Goal: Check status: Check status

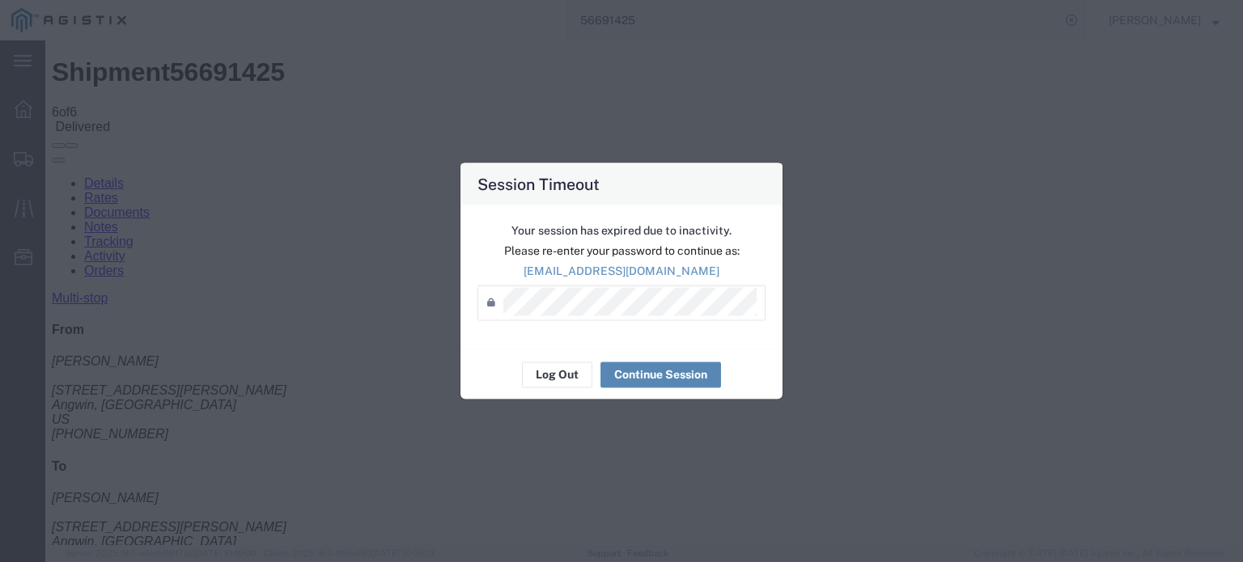
click at [647, 373] on button "Continue Session" at bounding box center [660, 375] width 121 height 26
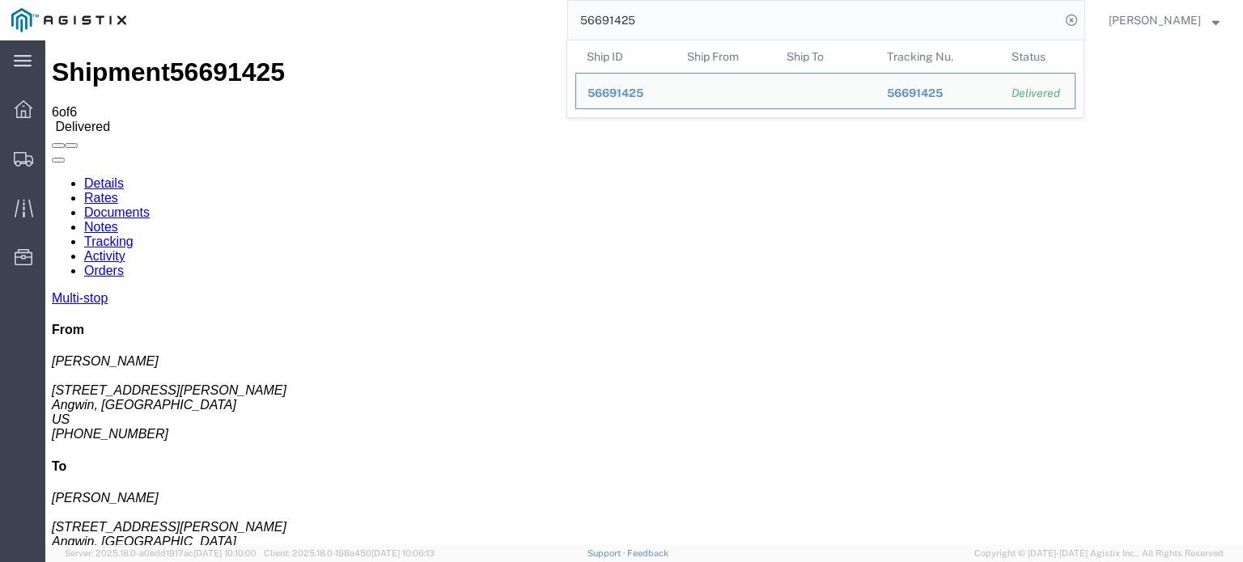
drag, startPoint x: 641, startPoint y: 17, endPoint x: 597, endPoint y: 40, distance: 49.6
click at [597, 40] on form "56691425 Ship ID Ship From Ship To Tracking Nu. Status Ship ID 56691425 Ship Fr…" at bounding box center [826, 20] width 518 height 40
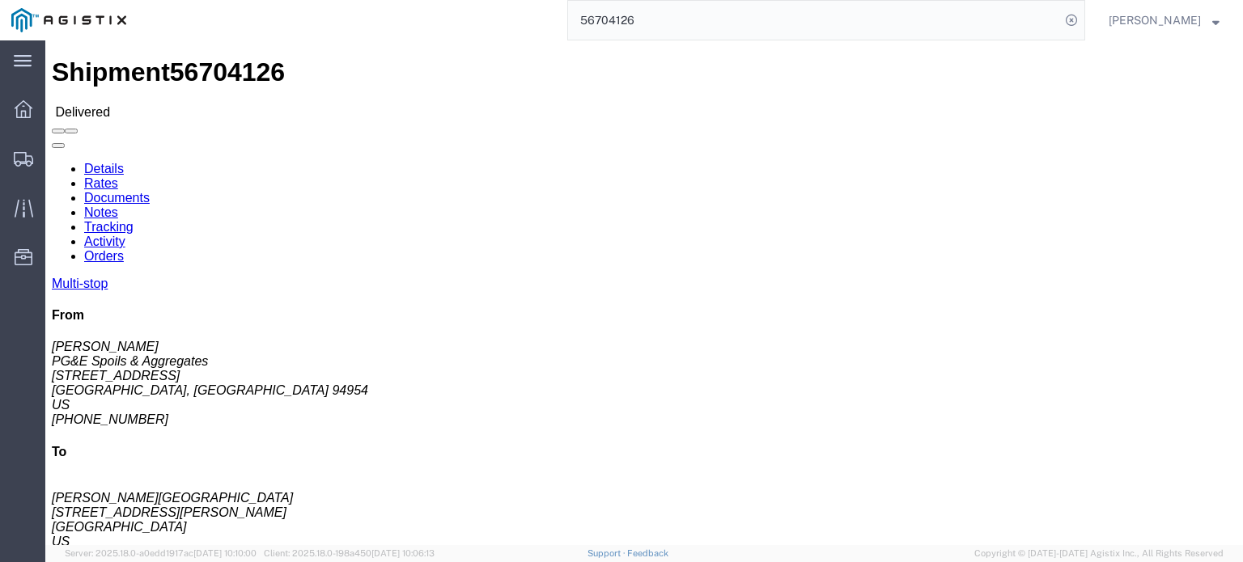
click link "Documents"
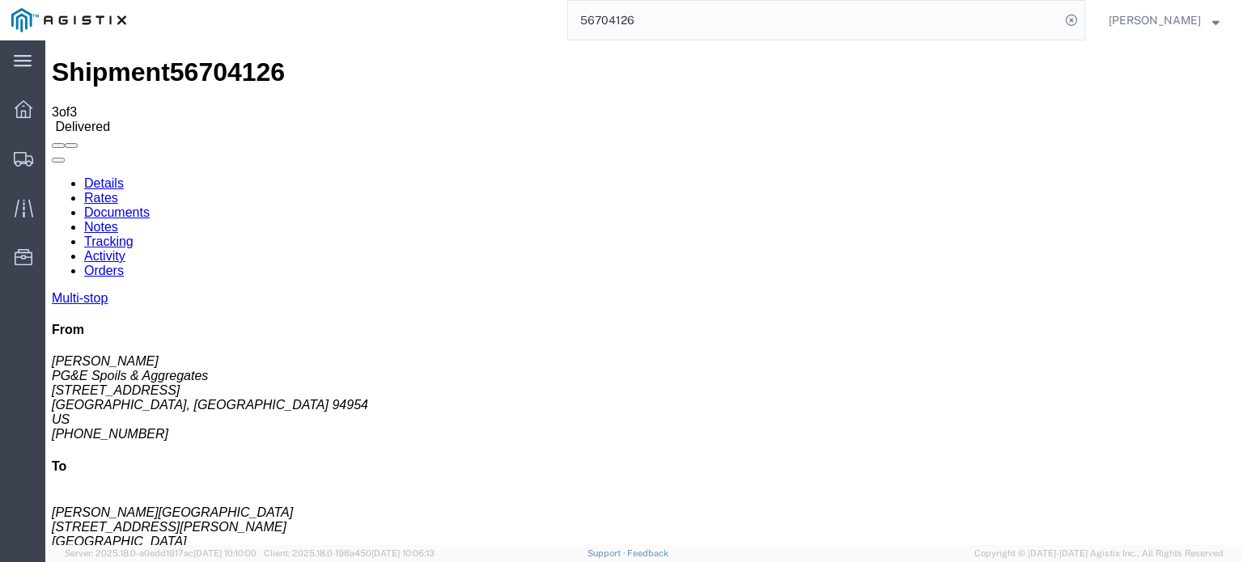
click at [52, 176] on icon at bounding box center [52, 176] width 0 height 0
click at [134, 235] on link "Tracking" at bounding box center [108, 242] width 49 height 14
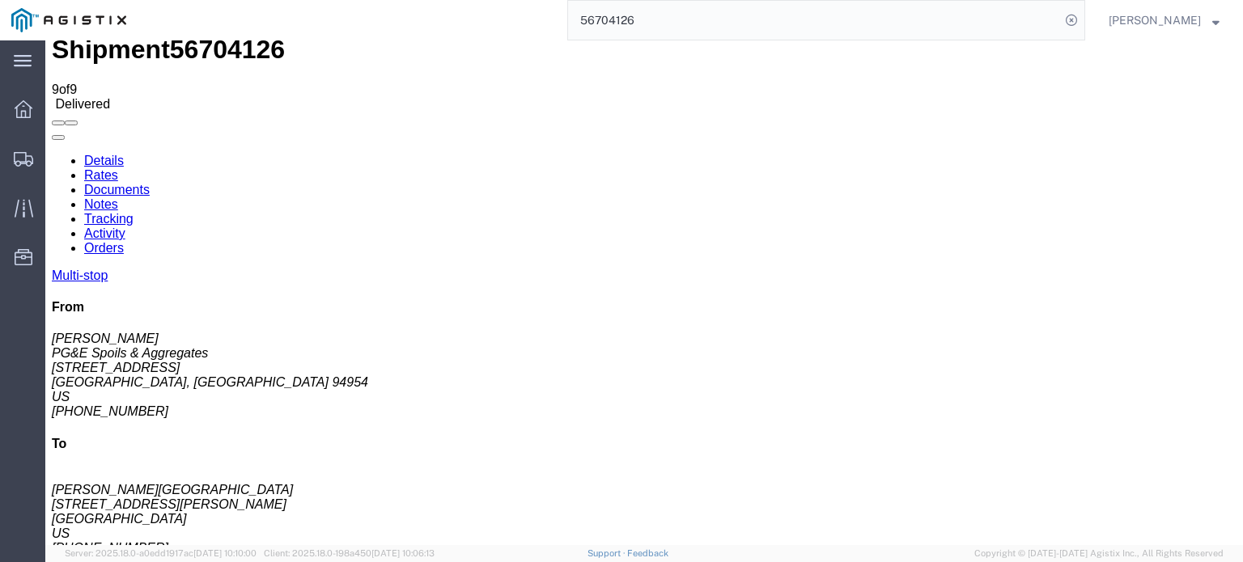
scroll to position [59, 0]
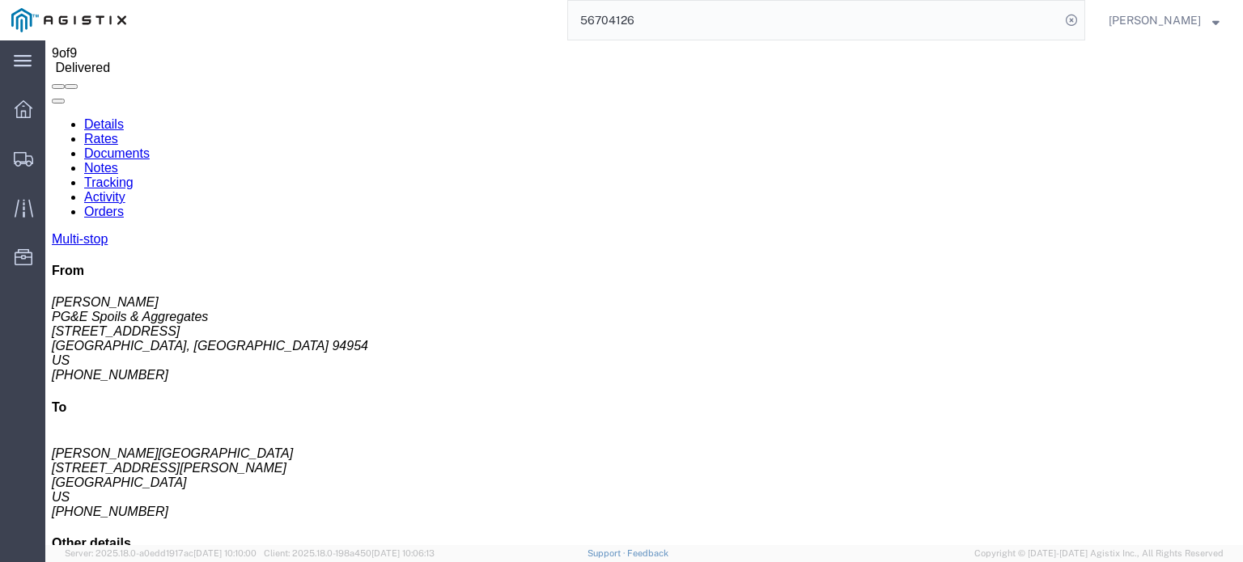
click at [118, 161] on link "Notes" at bounding box center [101, 168] width 34 height 14
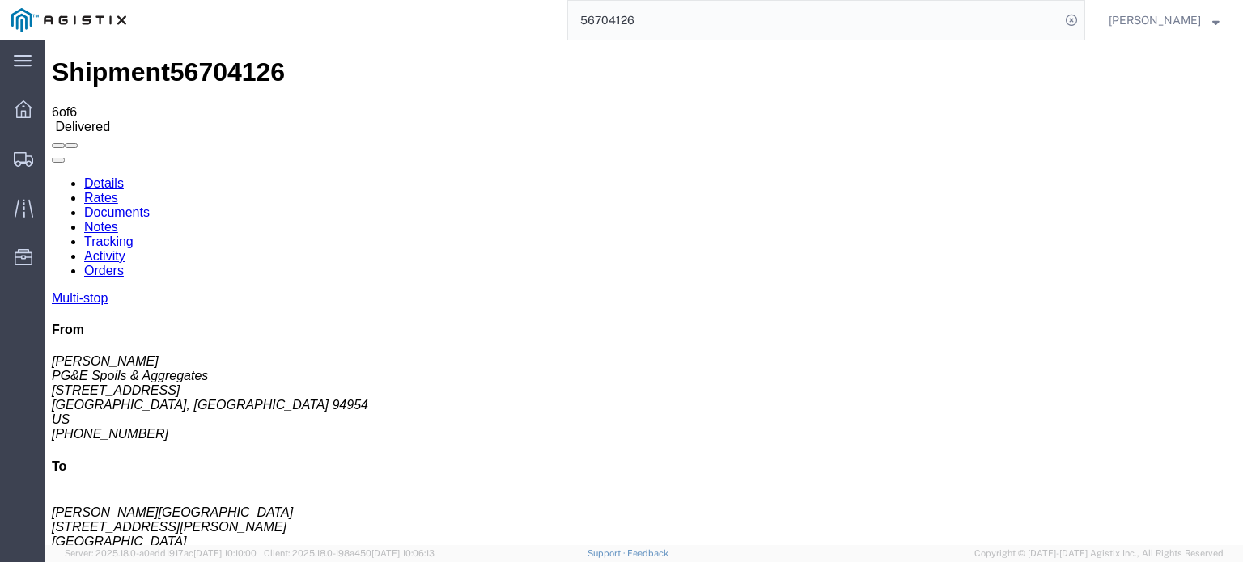
click at [150, 206] on link "Documents" at bounding box center [117, 213] width 66 height 14
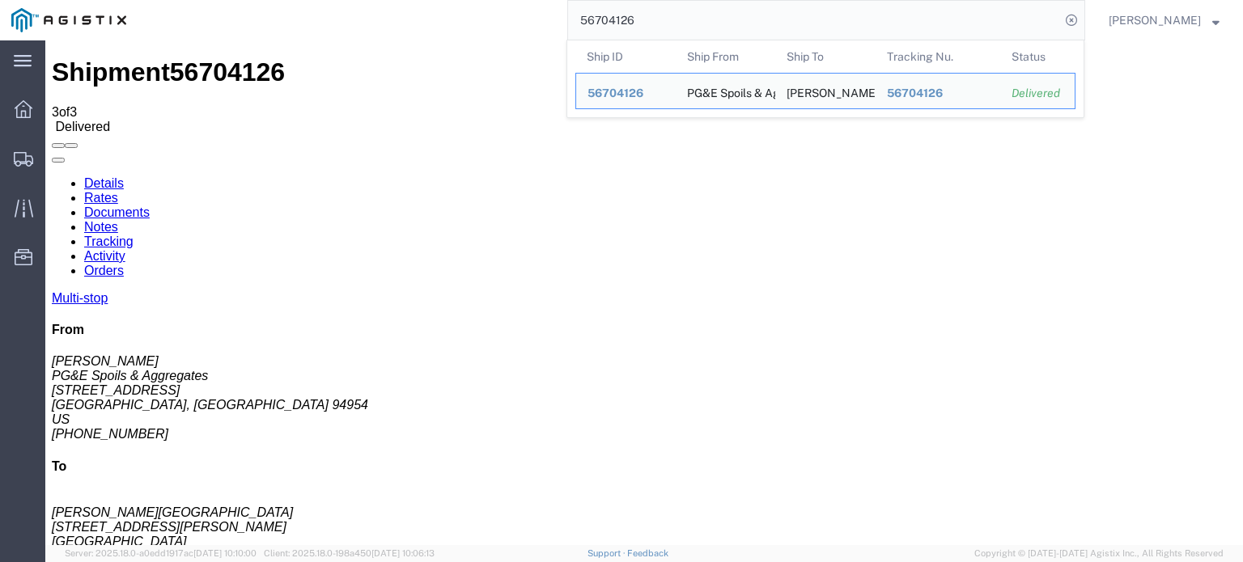
click at [642, 20] on input "56704126" at bounding box center [814, 20] width 492 height 39
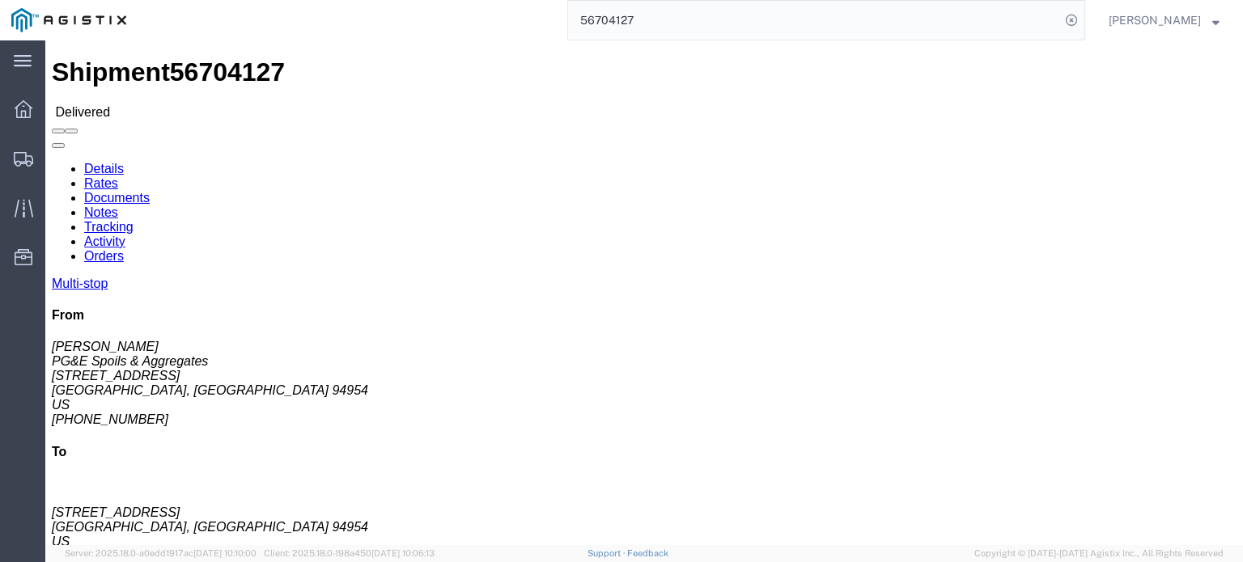
click link "Documents"
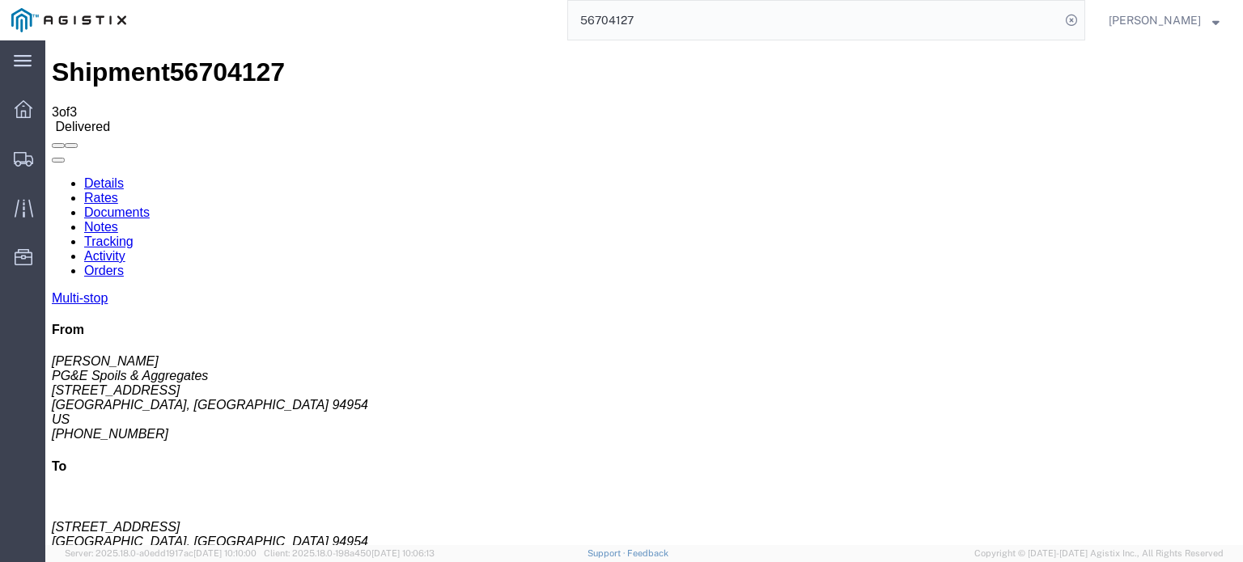
click at [134, 235] on link "Tracking" at bounding box center [108, 242] width 49 height 14
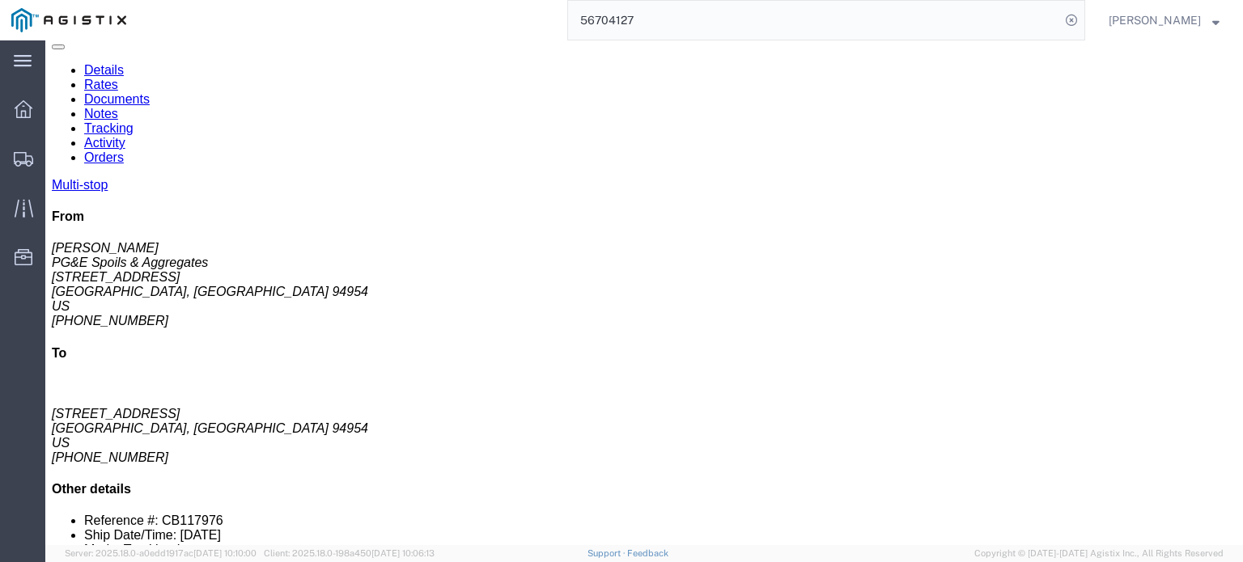
scroll to position [140, 0]
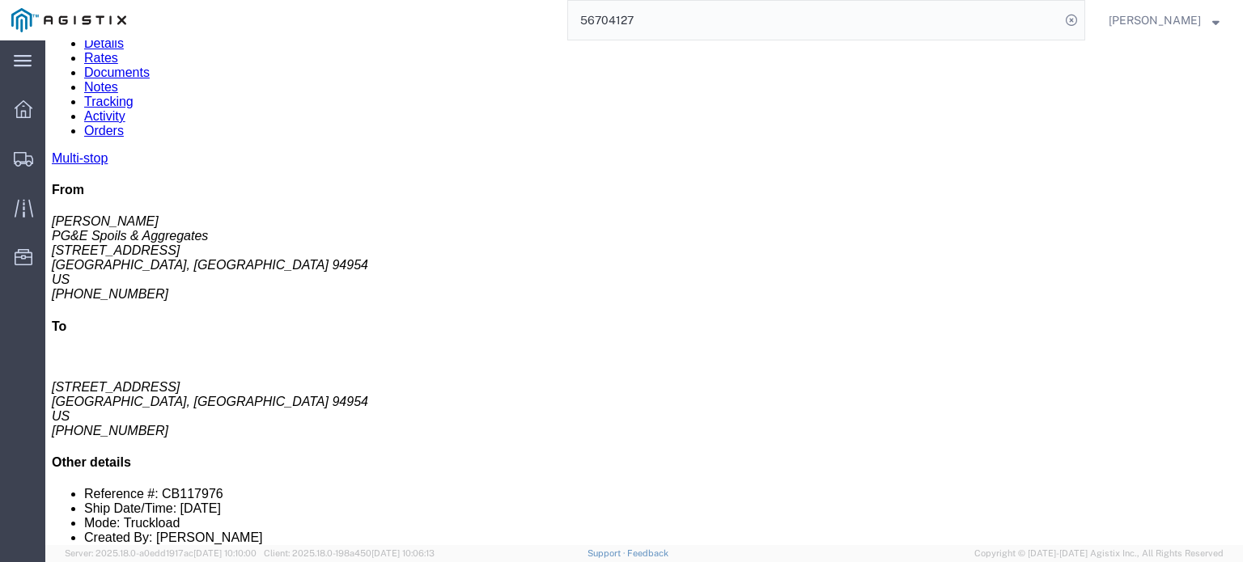
click at [52, 36] on icon at bounding box center [52, 36] width 0 height 0
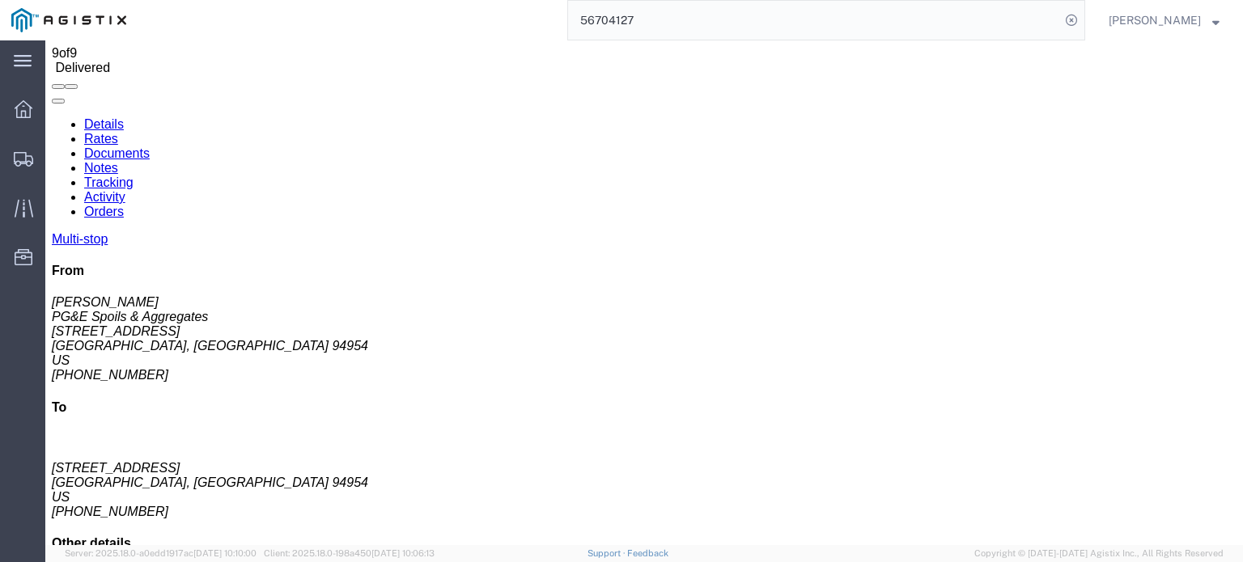
click at [118, 161] on link "Notes" at bounding box center [101, 168] width 34 height 14
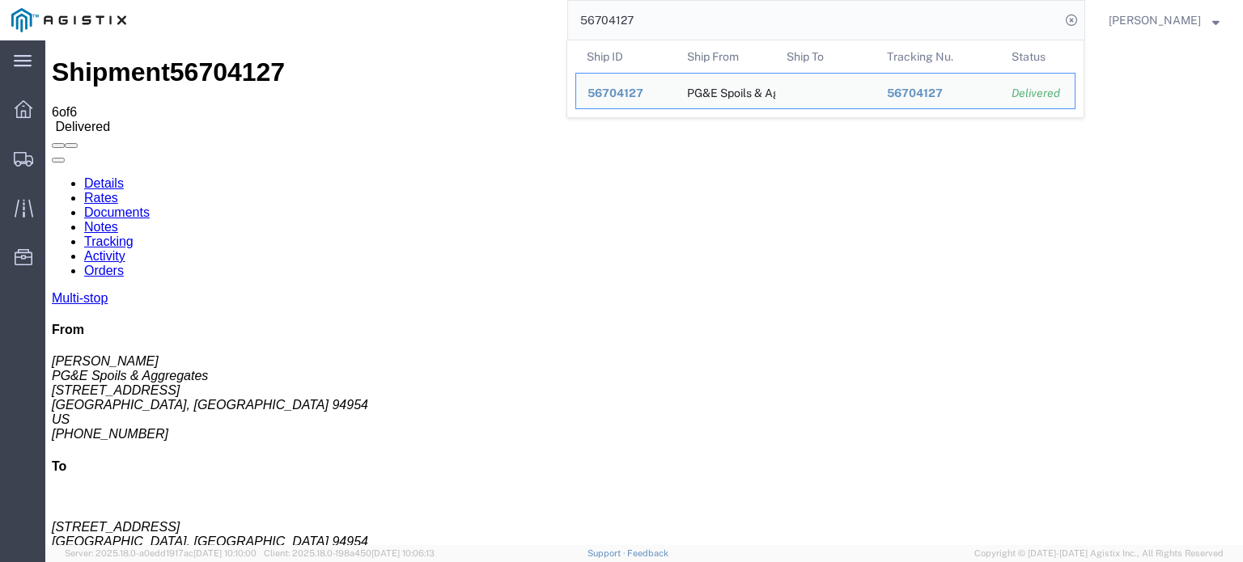
click at [649, 18] on input "56704127" at bounding box center [814, 20] width 492 height 39
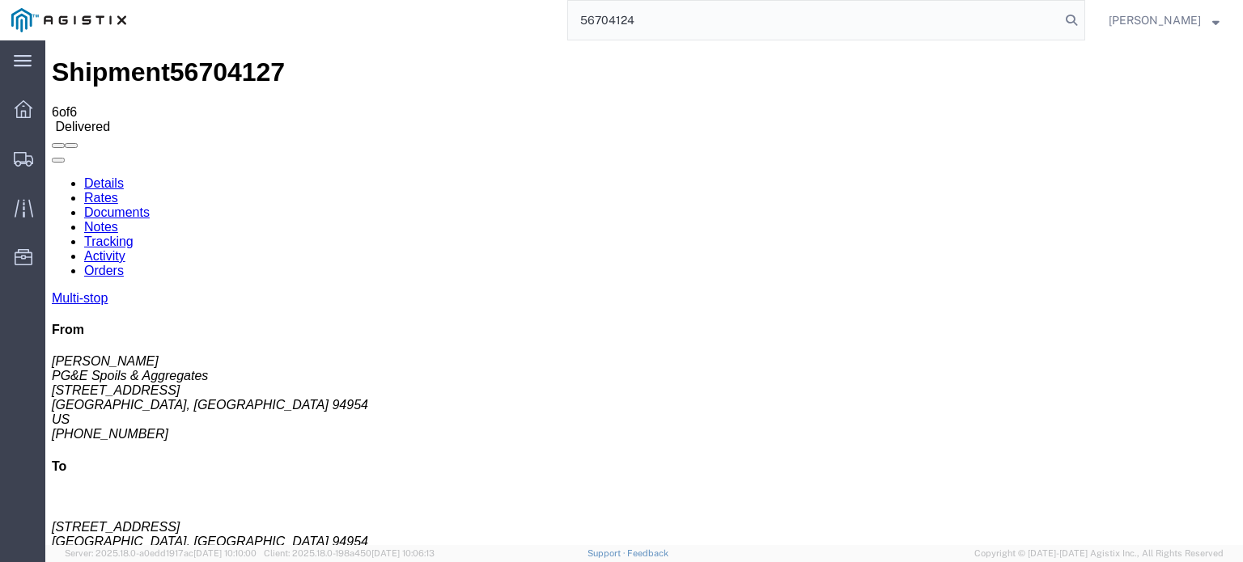
type input "56704124"
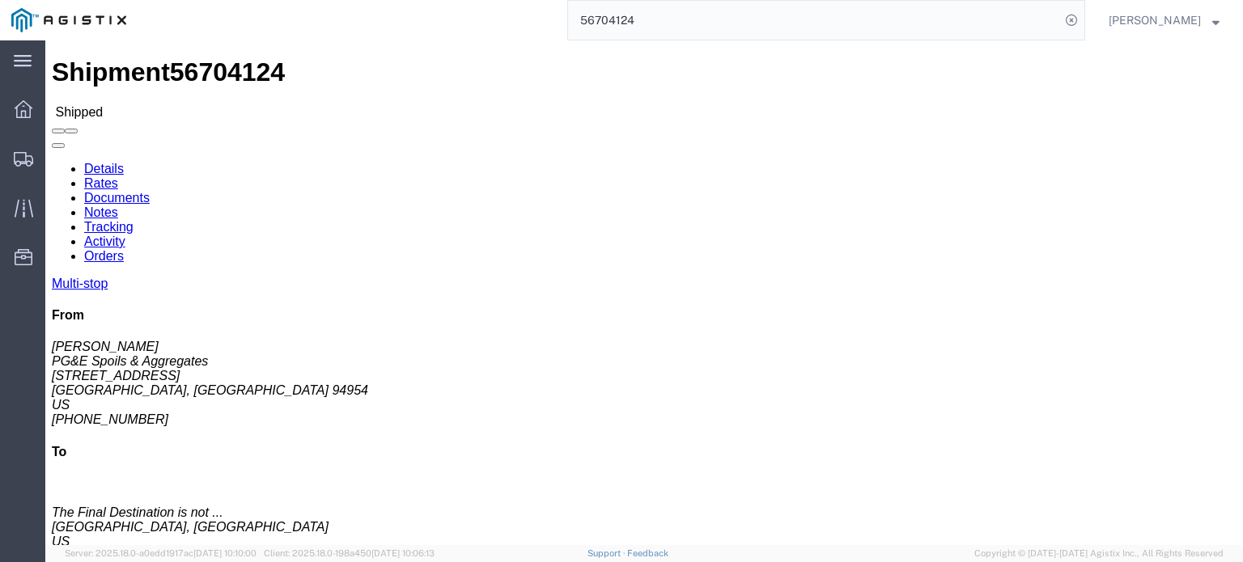
click link "Documents"
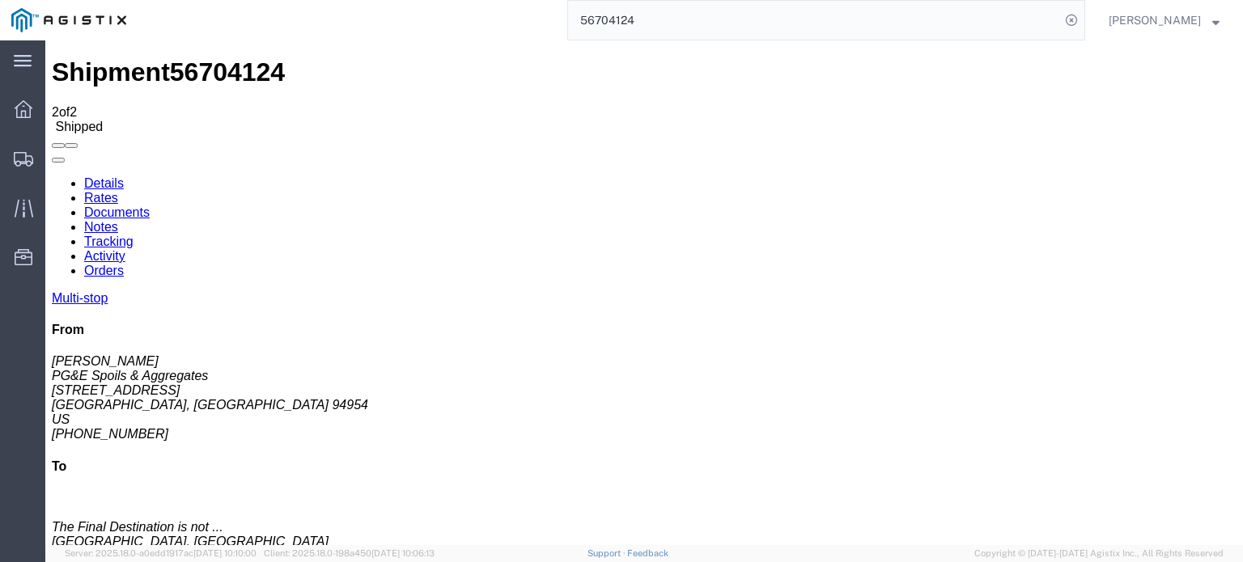
click at [52, 176] on icon at bounding box center [52, 176] width 0 height 0
click at [134, 235] on link "Tracking" at bounding box center [108, 242] width 49 height 14
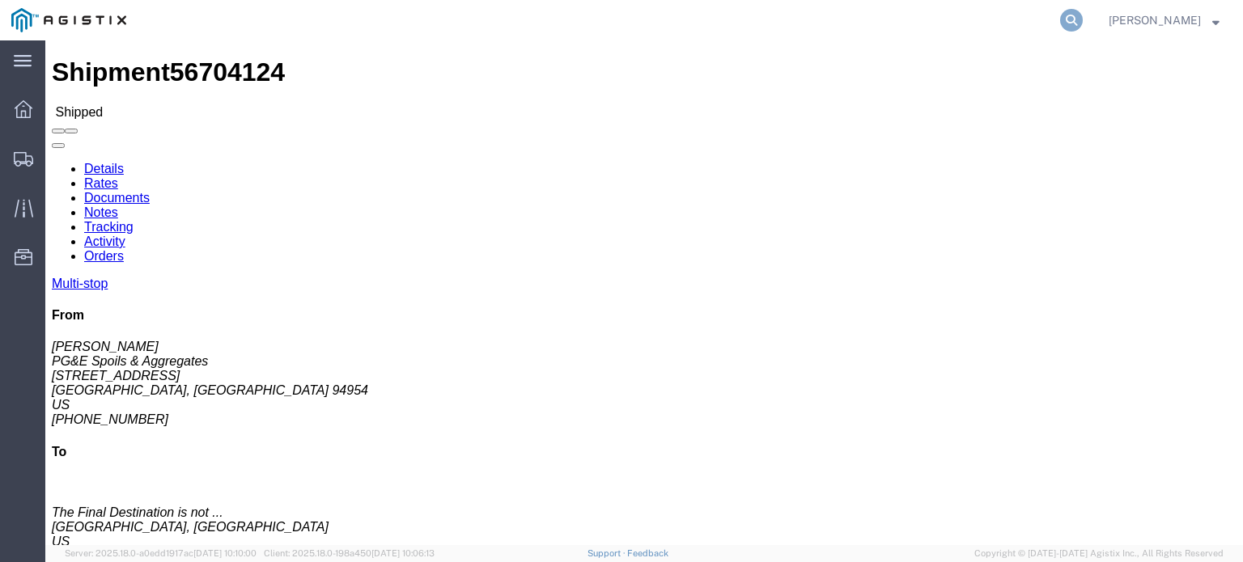
click at [1075, 15] on icon at bounding box center [1071, 20] width 23 height 23
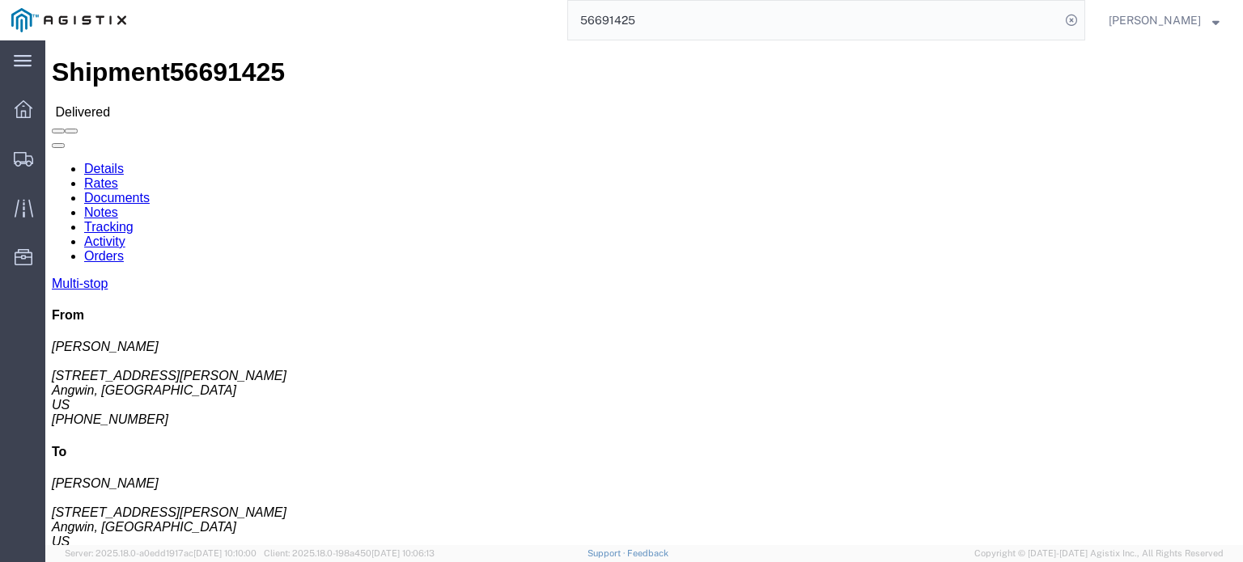
click link "Tracking"
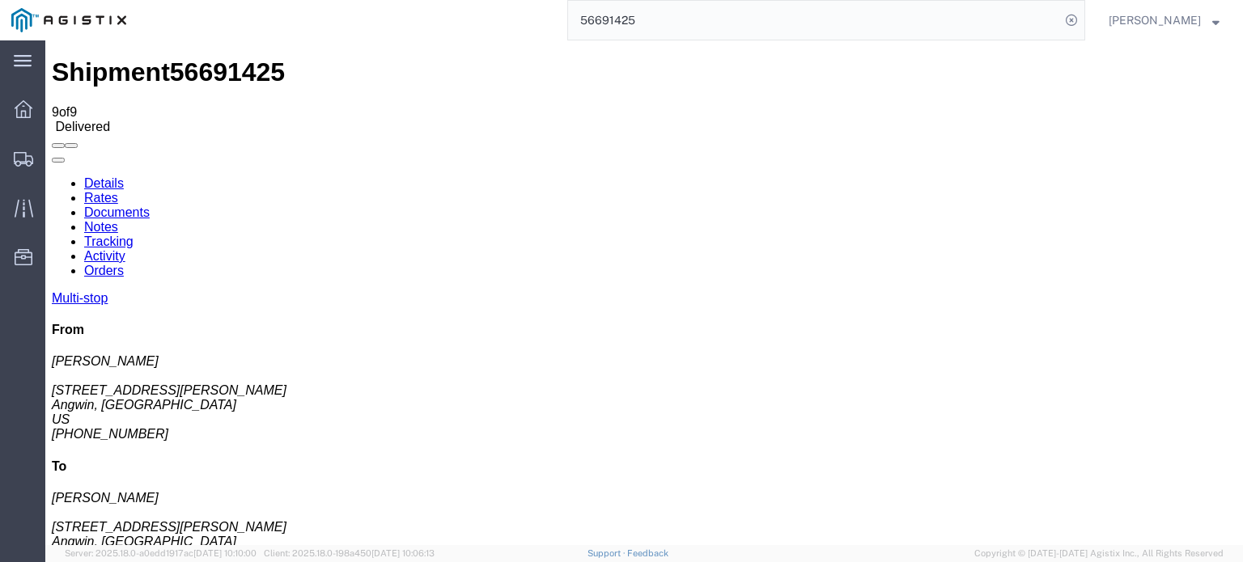
click at [52, 176] on icon at bounding box center [52, 176] width 0 height 0
click at [118, 220] on link "Notes" at bounding box center [101, 227] width 34 height 14
click at [134, 235] on link "Tracking" at bounding box center [108, 242] width 49 height 14
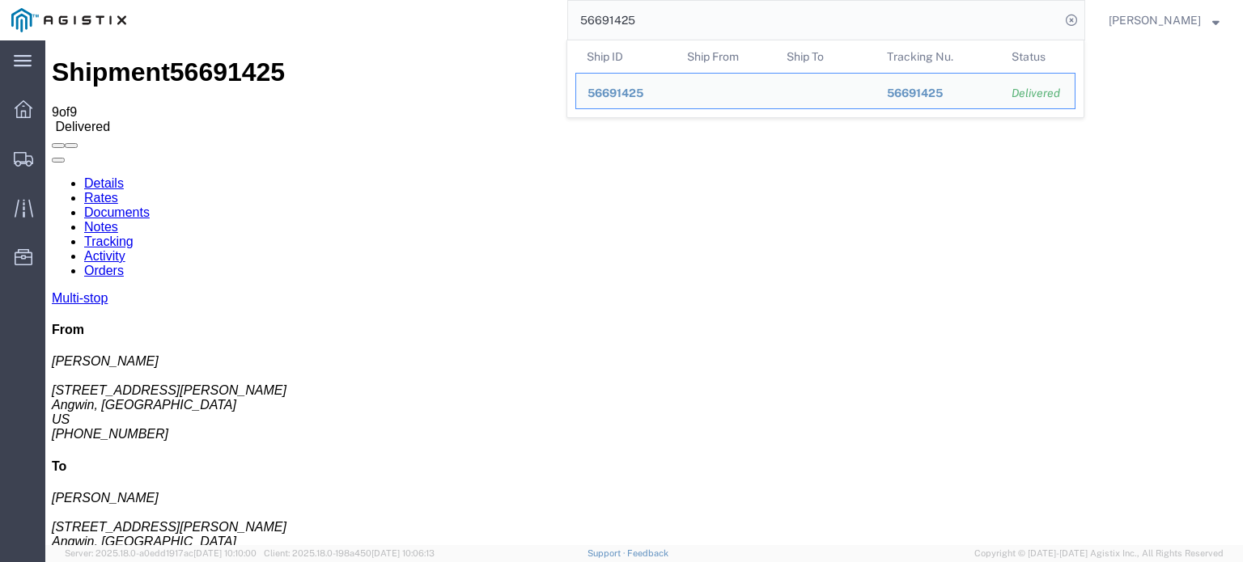
drag, startPoint x: 647, startPoint y: 21, endPoint x: 597, endPoint y: 45, distance: 55.7
click at [597, 40] on form "56691425 Ship ID Ship From Ship To Tracking Nu. Status Ship ID 56691425 Ship Fr…" at bounding box center [826, 20] width 518 height 40
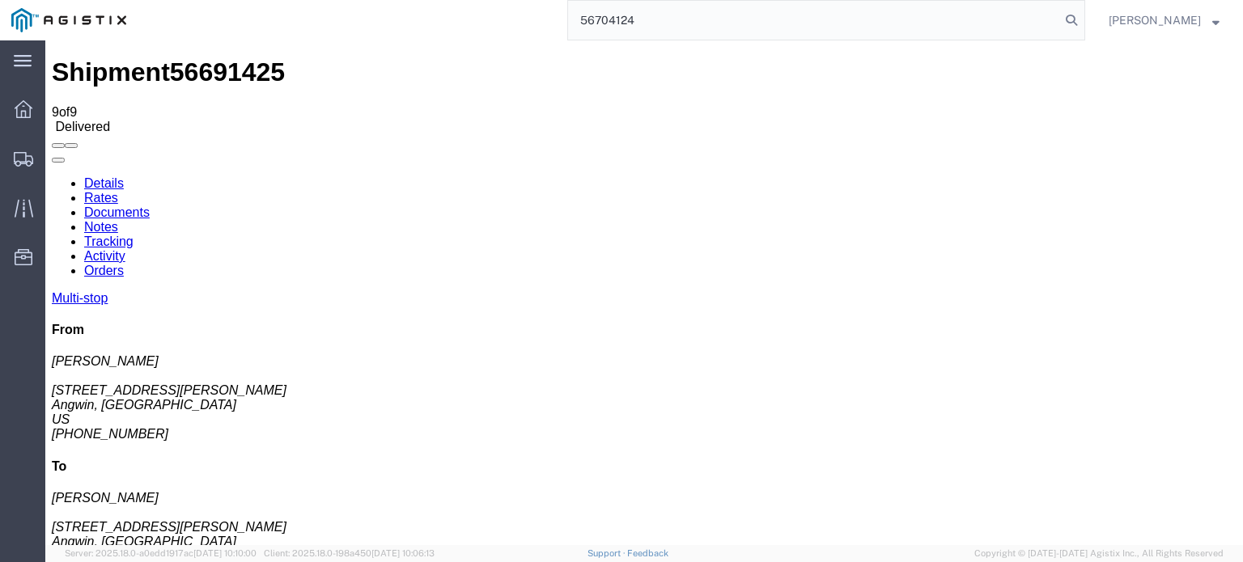
type input "56704124"
